Goal: Transaction & Acquisition: Purchase product/service

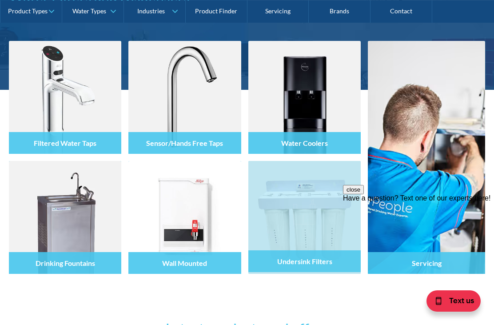
click at [317, 259] on h4 "Undersink Filters" at bounding box center [304, 261] width 55 height 8
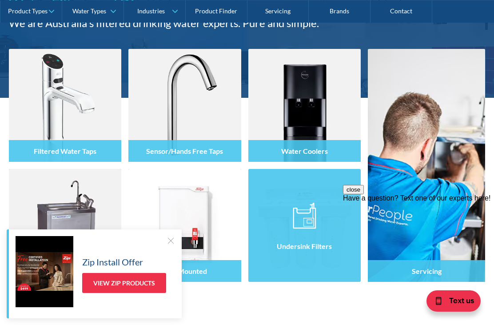
scroll to position [122, 0]
click at [308, 226] on img at bounding box center [304, 216] width 23 height 27
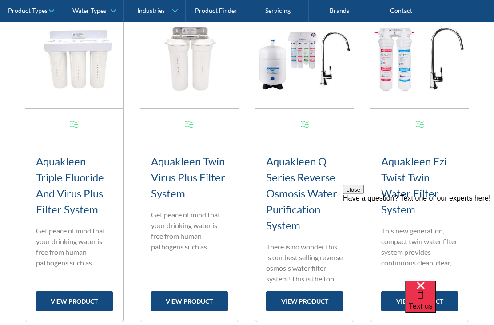
scroll to position [400, 0]
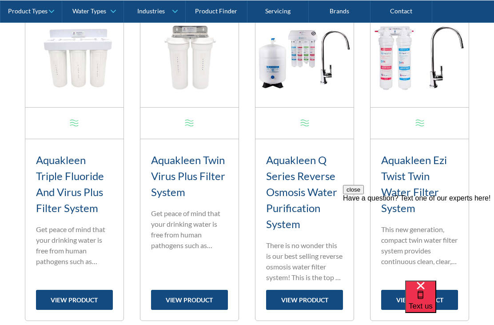
click at [200, 299] on link "view product" at bounding box center [189, 300] width 77 height 20
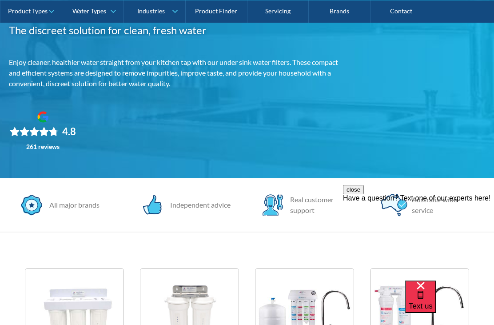
scroll to position [0, 0]
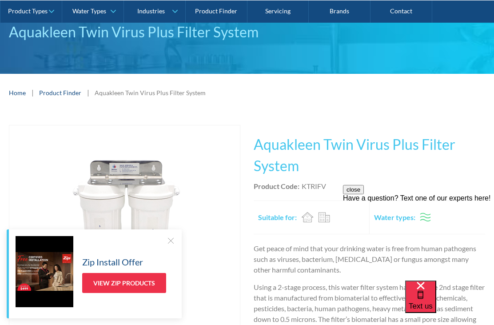
scroll to position [54, 0]
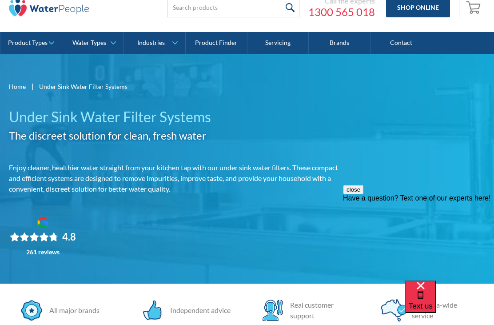
scroll to position [29, 0]
